Goal: Task Accomplishment & Management: Manage account settings

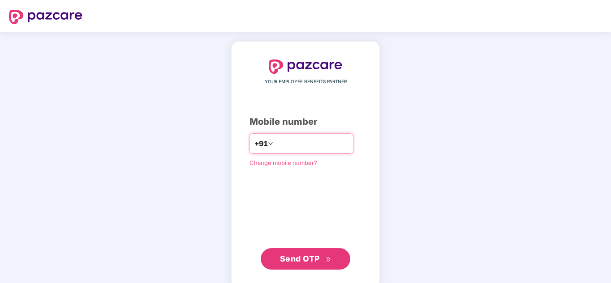
click at [321, 145] on input "number" at bounding box center [311, 144] width 73 height 14
type input "**********"
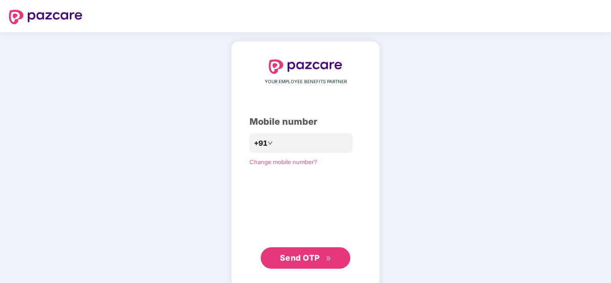
click at [312, 262] on span "Send OTP" at bounding box center [300, 257] width 40 height 9
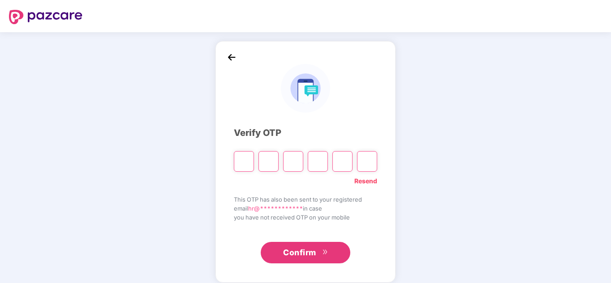
type input "*"
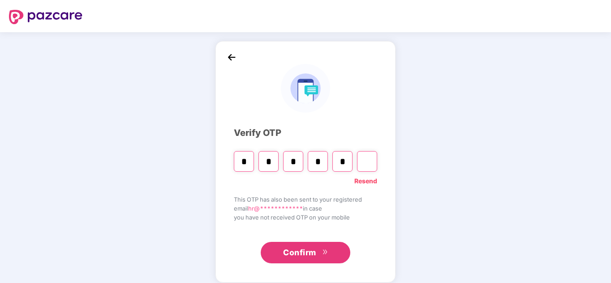
click at [310, 248] on span "Confirm" at bounding box center [299, 253] width 33 height 13
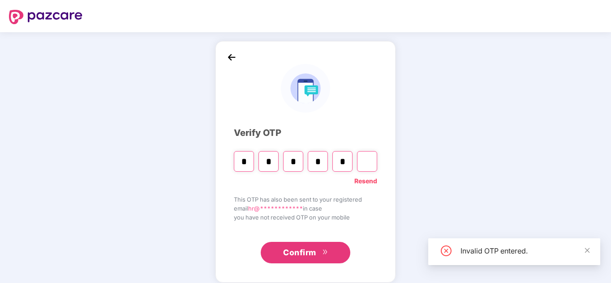
click at [364, 162] on input "Digit 6" at bounding box center [367, 161] width 20 height 21
type input "*"
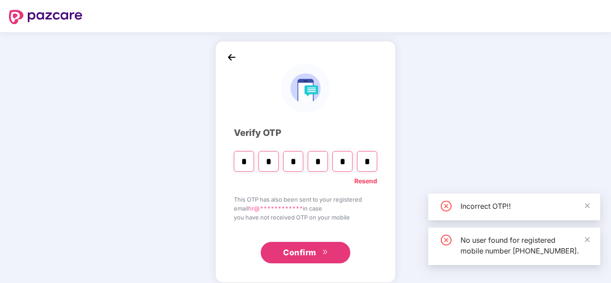
type input "*"
click at [309, 250] on span "Confirm" at bounding box center [299, 253] width 33 height 13
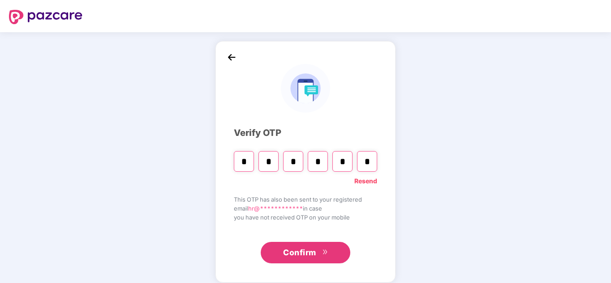
click at [372, 162] on input "*" at bounding box center [367, 161] width 20 height 21
type input "*"
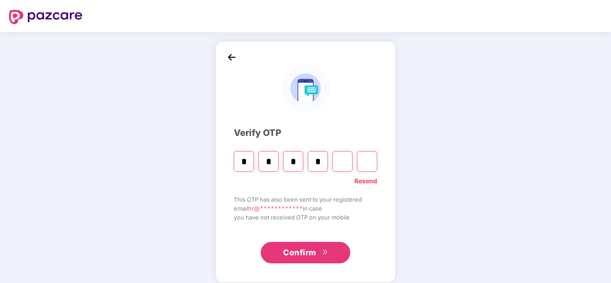
type input "*"
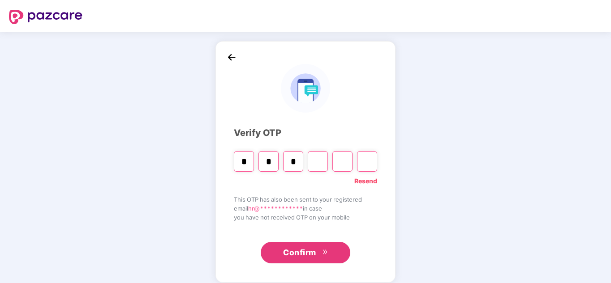
type input "*"
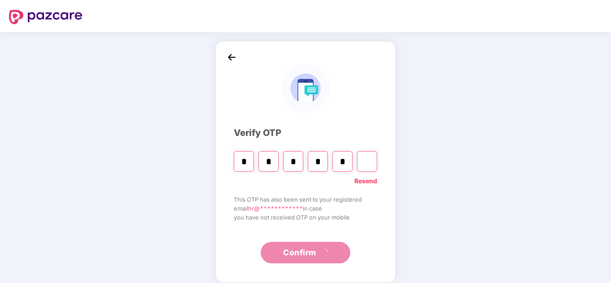
type input "*"
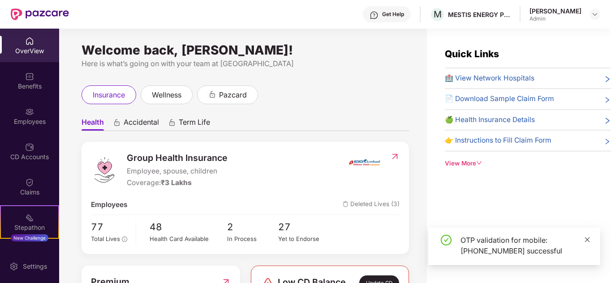
click at [588, 240] on icon "close" at bounding box center [587, 240] width 6 height 6
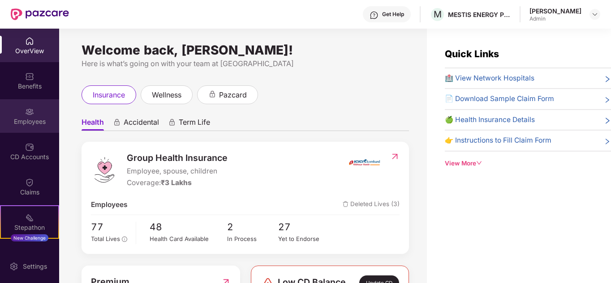
click at [34, 125] on div "Employees" at bounding box center [29, 121] width 59 height 9
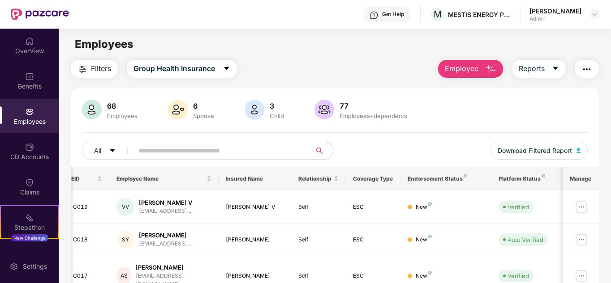
click at [468, 77] on button "Employee" at bounding box center [470, 69] width 65 height 18
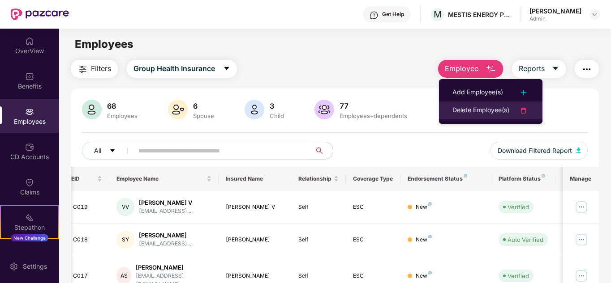
click at [488, 111] on div "Delete Employee(s)" at bounding box center [480, 110] width 57 height 11
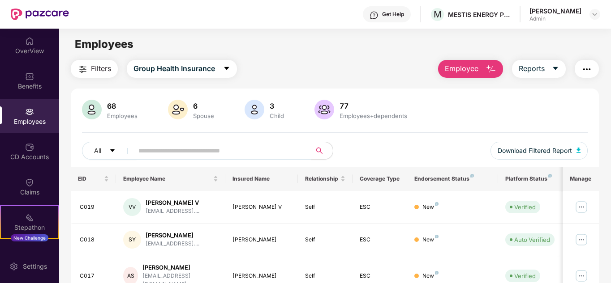
click at [237, 149] on input "text" at bounding box center [218, 150] width 161 height 13
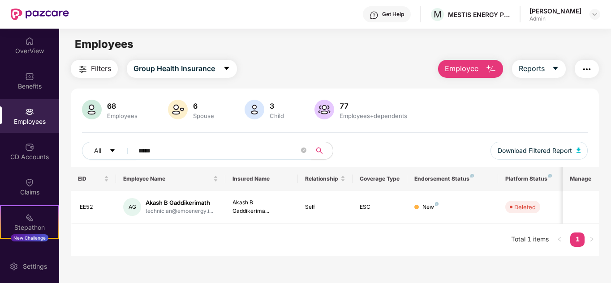
type input "*****"
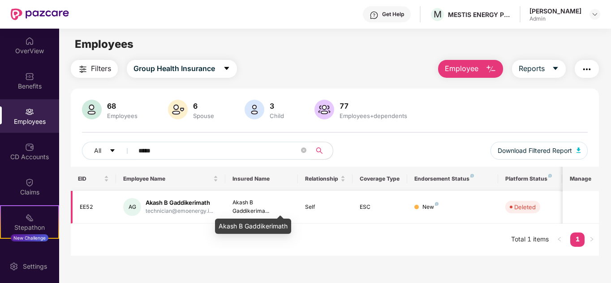
click at [287, 207] on div "Akash B Gaddikerima..." at bounding box center [261, 207] width 59 height 17
click at [132, 206] on div "AG" at bounding box center [132, 207] width 18 height 18
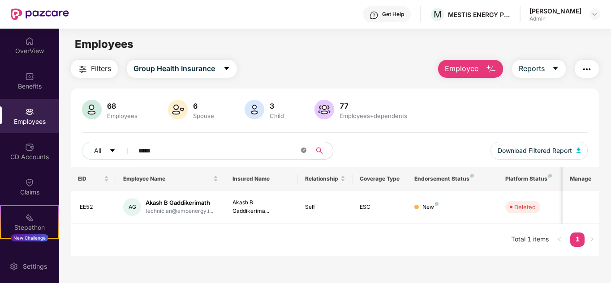
click at [303, 151] on icon "close-circle" at bounding box center [303, 150] width 5 height 5
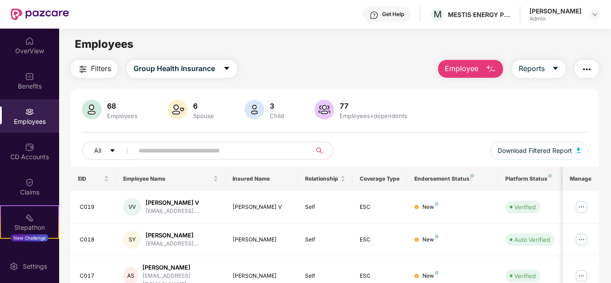
click at [476, 70] on span "Employee" at bounding box center [462, 68] width 34 height 11
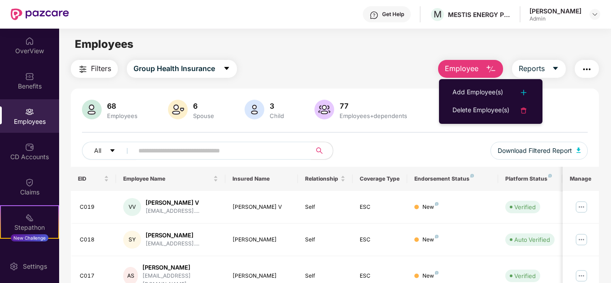
click at [476, 83] on ul "Add Employee(s) Delete Employee(s)" at bounding box center [490, 101] width 103 height 45
click at [477, 88] on div "Add Employee(s)" at bounding box center [477, 92] width 51 height 11
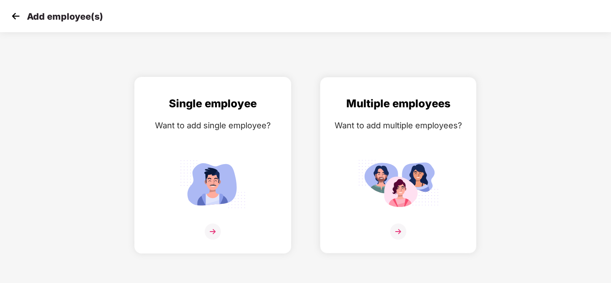
click at [251, 187] on img at bounding box center [212, 184] width 81 height 56
